Goal: Information Seeking & Learning: Learn about a topic

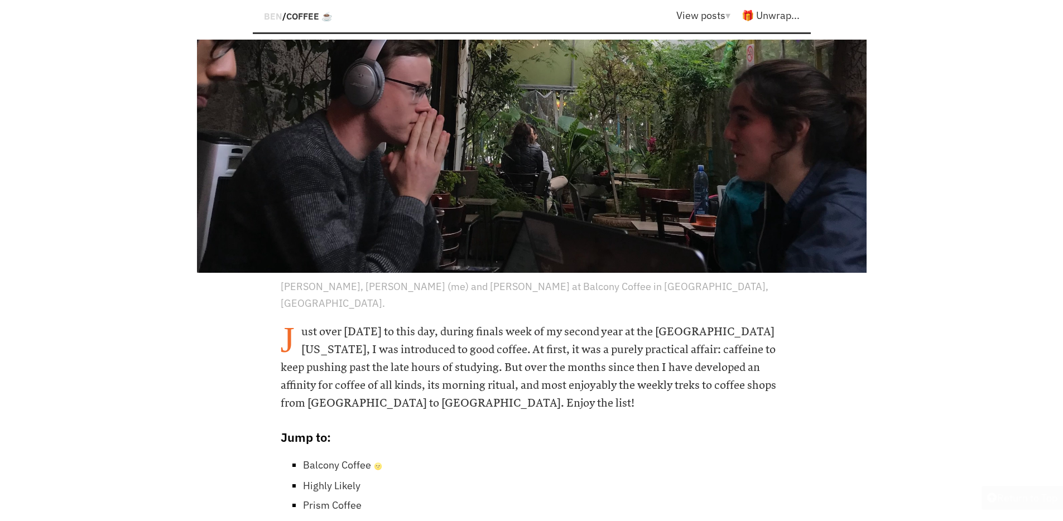
scroll to position [530, 0]
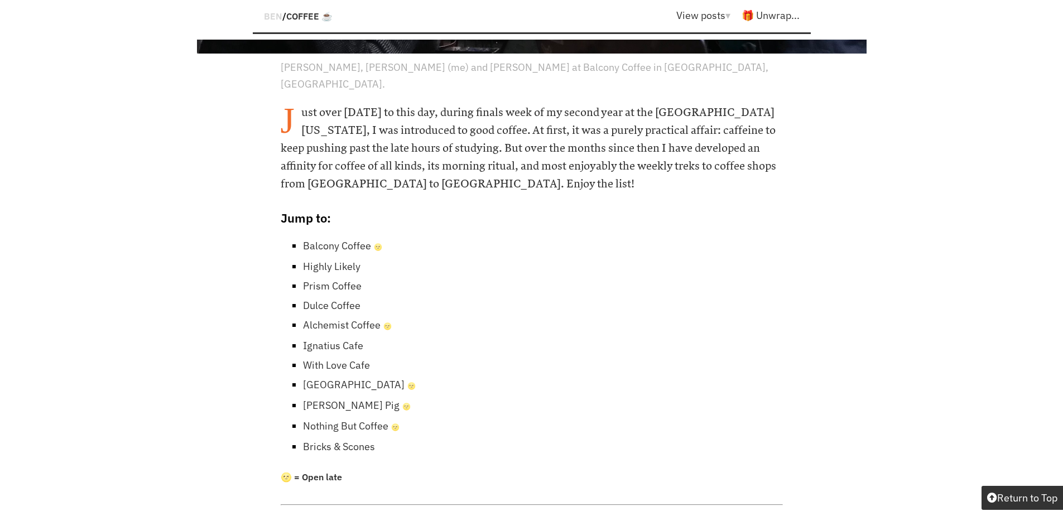
click at [344, 239] on link "Balcony Coffee 🌝" at bounding box center [342, 245] width 79 height 13
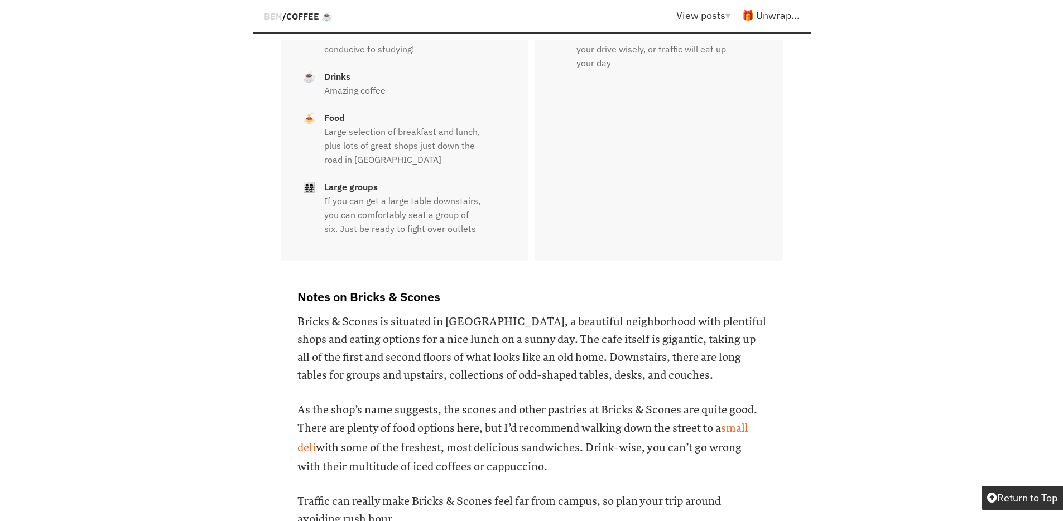
scroll to position [13242, 0]
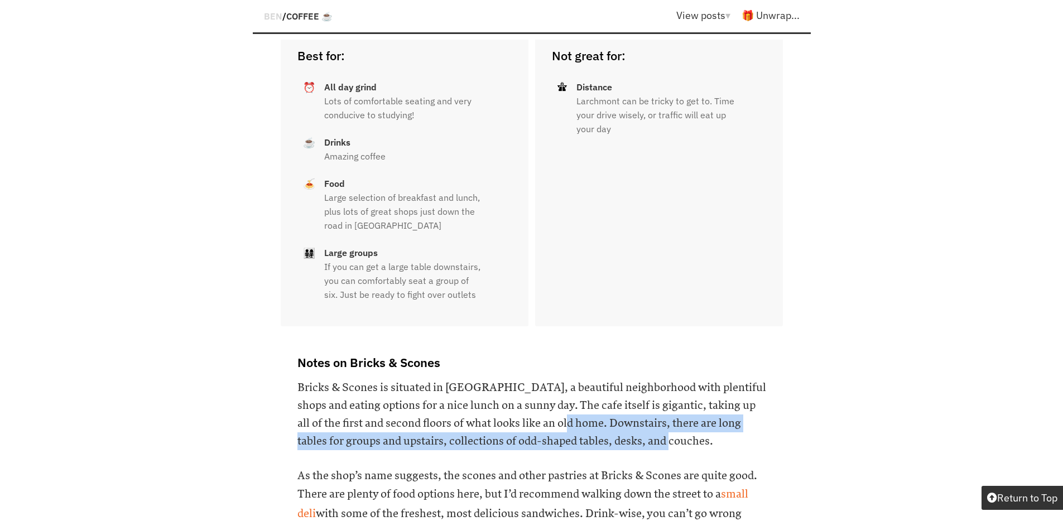
drag, startPoint x: 540, startPoint y: 267, endPoint x: 671, endPoint y: 286, distance: 132.6
click at [671, 379] on h6 "Bricks & Scones is situated in [GEOGRAPHIC_DATA], a beautiful neighborhood with…" at bounding box center [531, 414] width 469 height 71
drag, startPoint x: 587, startPoint y: 275, endPoint x: 545, endPoint y: 268, distance: 42.3
click at [545, 379] on h6 "Bricks & Scones is situated in [GEOGRAPHIC_DATA], a beautiful neighborhood with…" at bounding box center [531, 414] width 469 height 71
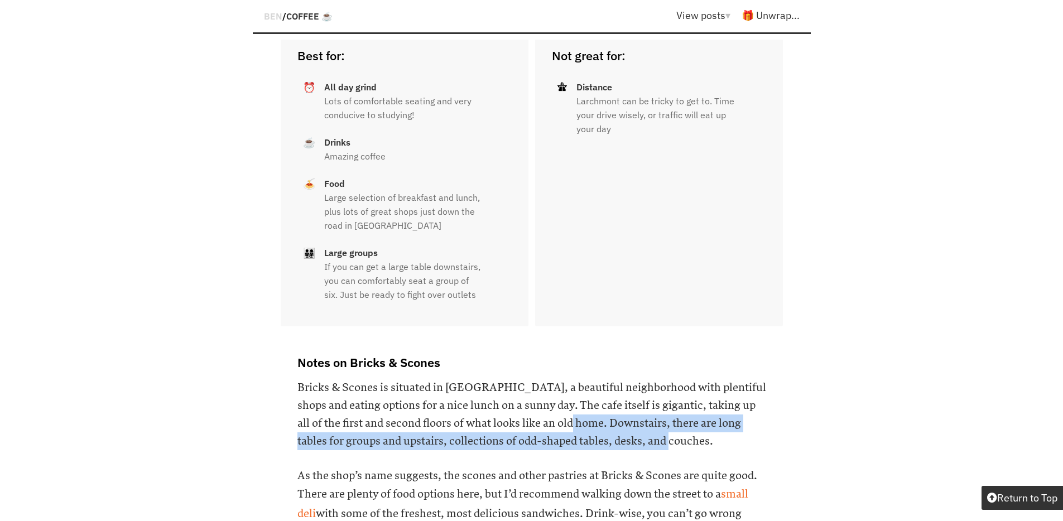
click at [545, 379] on h6 "Bricks & Scones is situated in [GEOGRAPHIC_DATA], a beautiful neighborhood with…" at bounding box center [531, 414] width 469 height 71
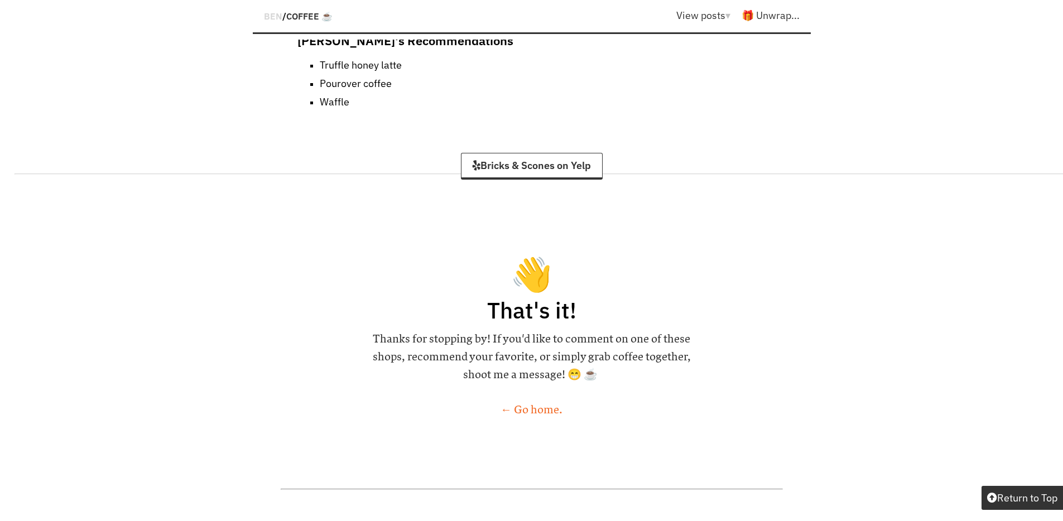
scroll to position [13878, 0]
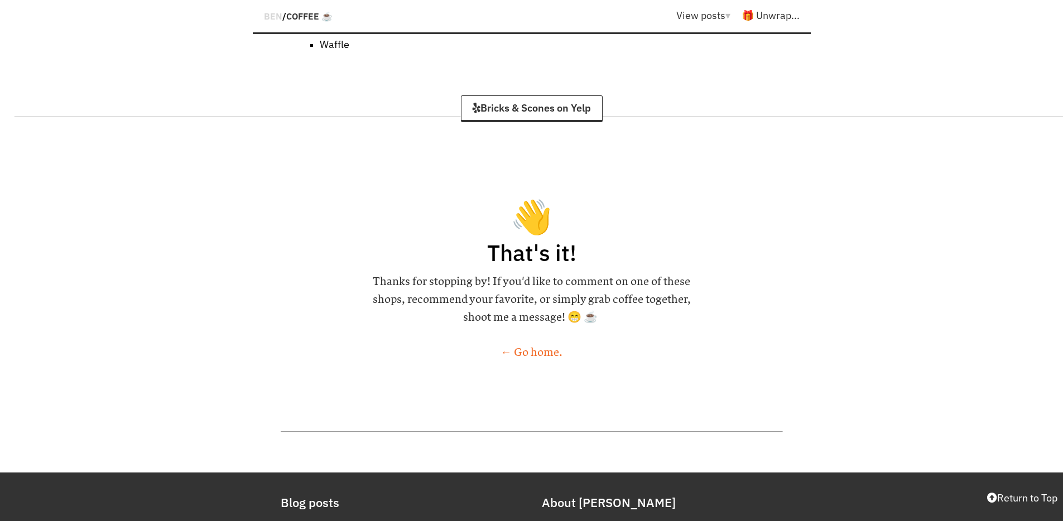
scroll to position [530, 0]
